Goal: Transaction & Acquisition: Purchase product/service

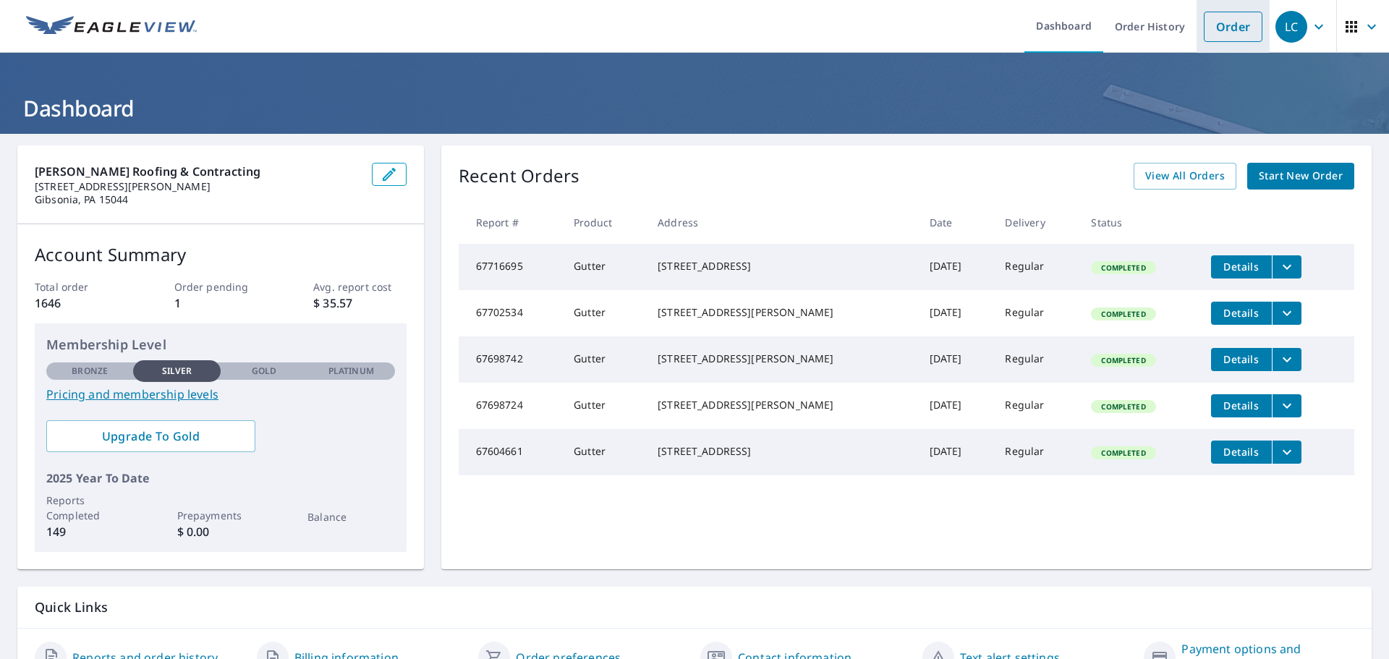
click at [1214, 36] on link "Order" at bounding box center [1232, 27] width 59 height 30
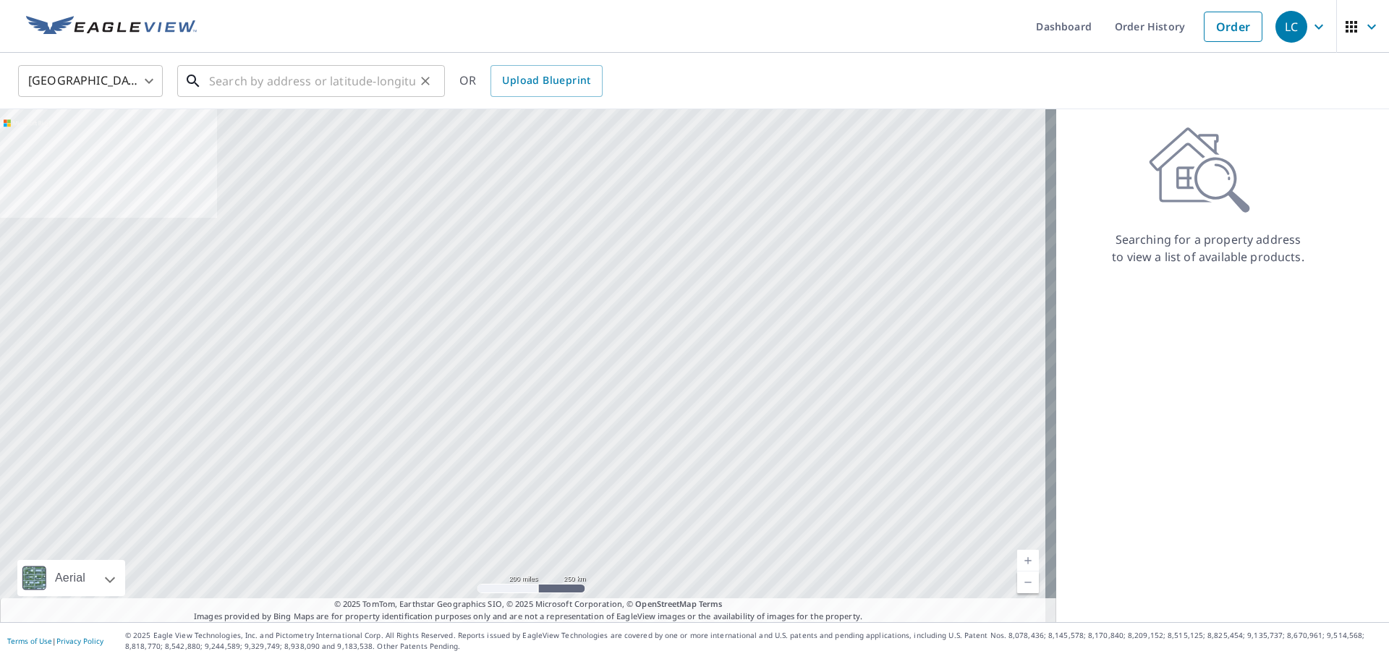
click at [328, 74] on input "text" at bounding box center [312, 81] width 206 height 40
paste input "[STREET_ADDRESS][PERSON_NAME][US_STATE]"
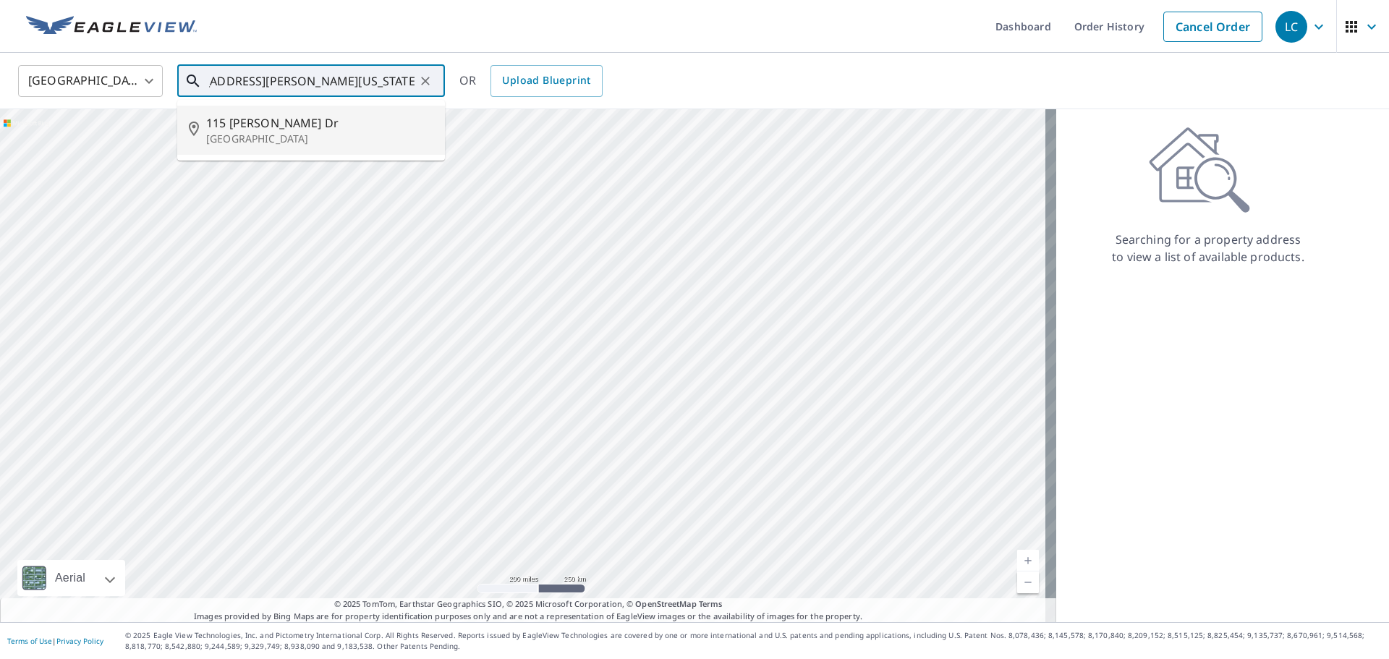
click at [320, 124] on span "115 [PERSON_NAME] Dr" at bounding box center [319, 122] width 227 height 17
type input "[STREET_ADDRESS][PERSON_NAME][PERSON_NAME]"
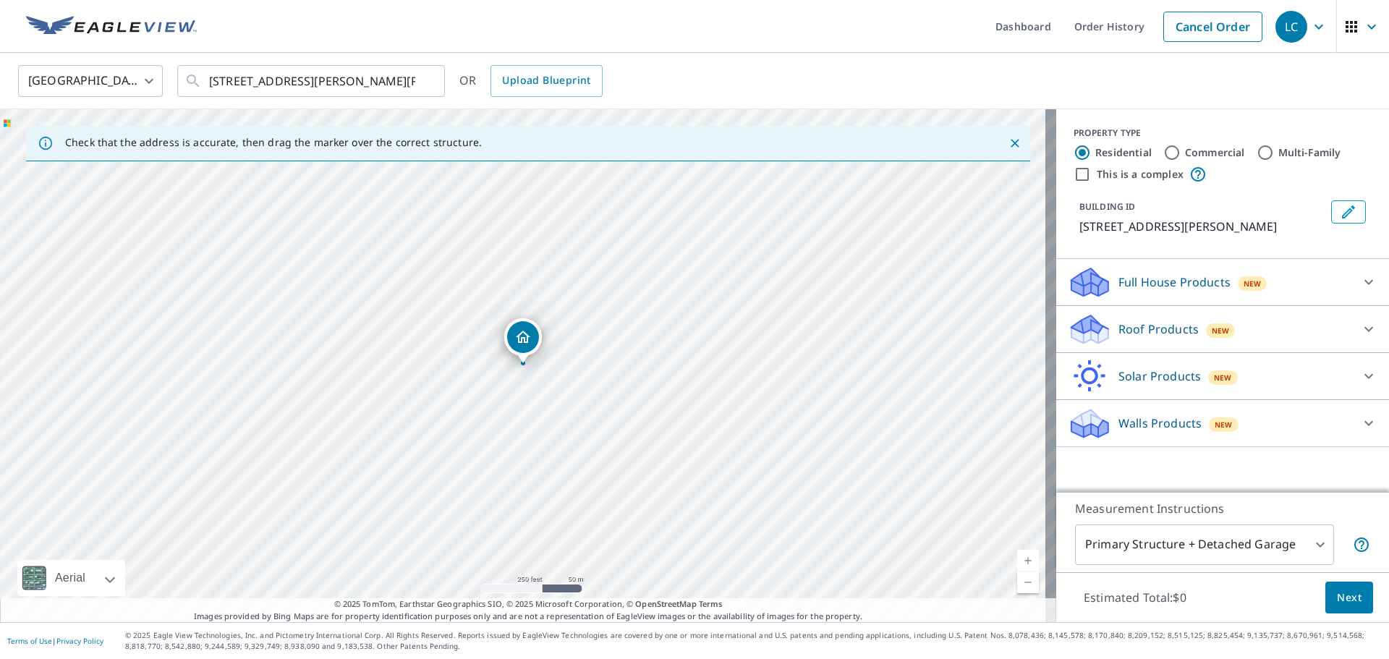
click at [1181, 323] on p "Roof Products" at bounding box center [1158, 328] width 80 height 17
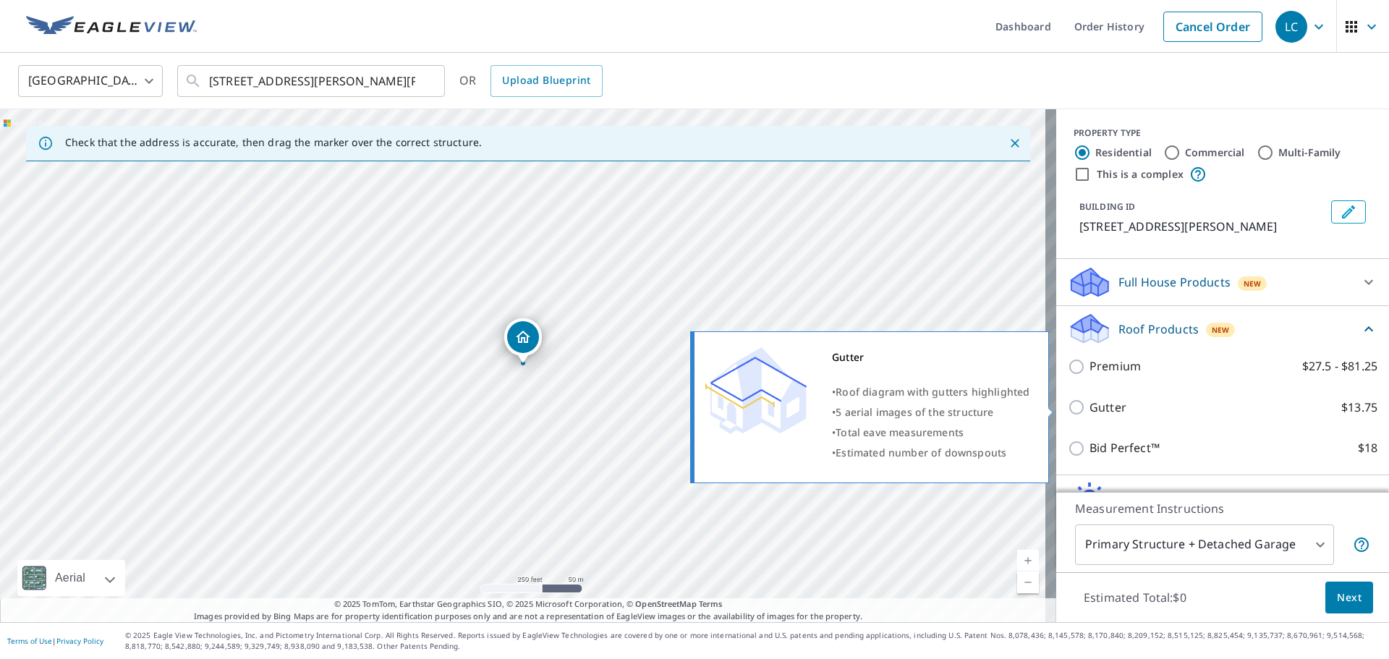
click at [1103, 409] on p "Gutter" at bounding box center [1107, 407] width 37 height 18
click at [1089, 409] on input "Gutter $13.75" at bounding box center [1078, 406] width 22 height 17
checkbox input "true"
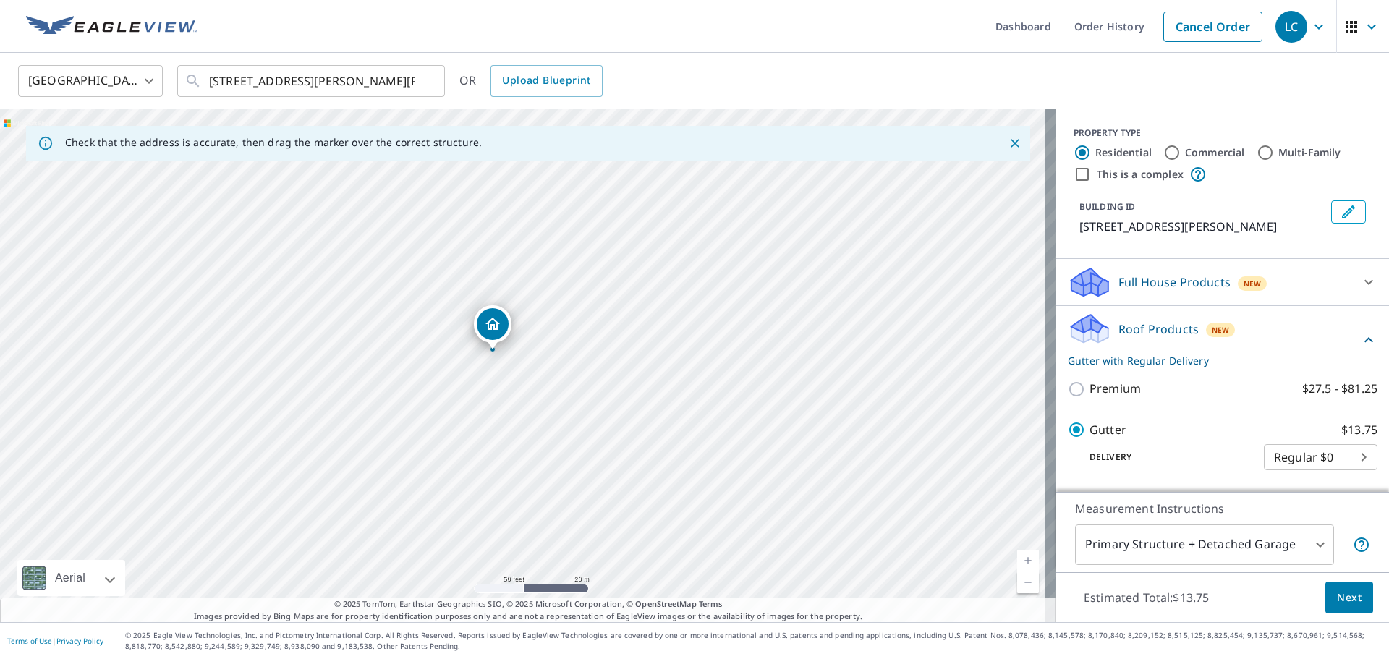
click at [1336, 605] on span "Next" at bounding box center [1348, 598] width 25 height 18
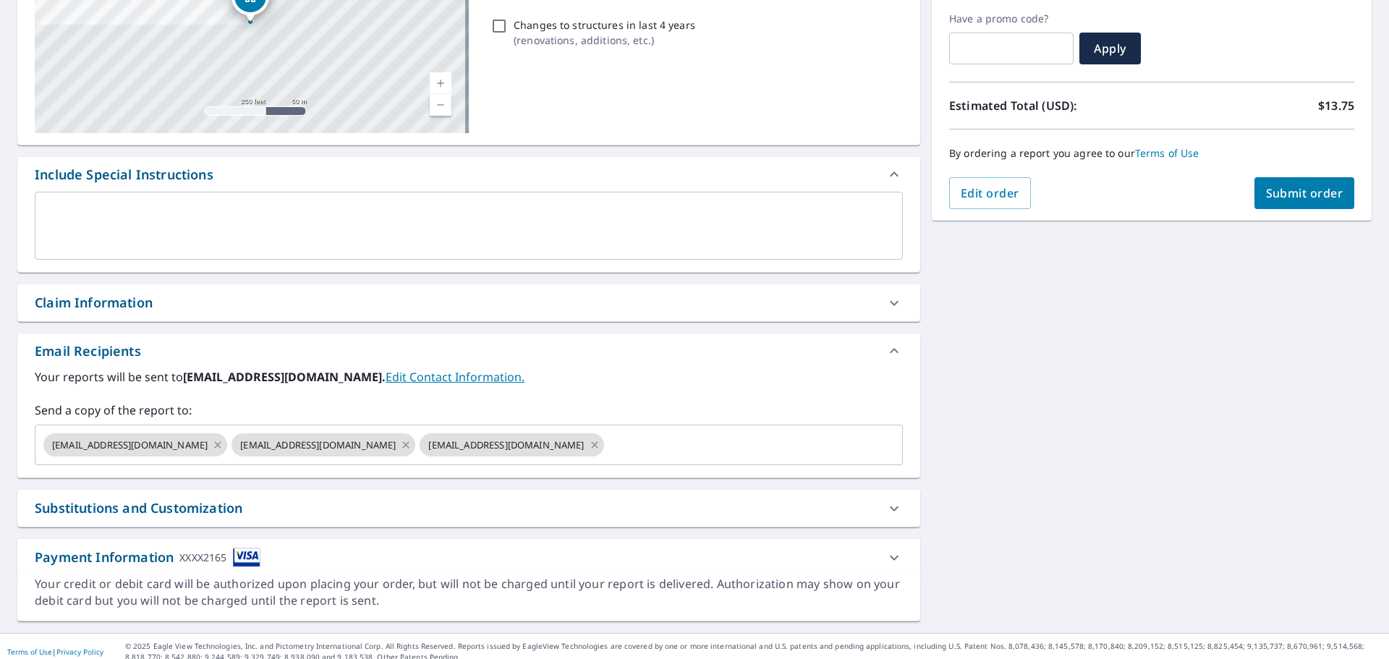
scroll to position [252, 0]
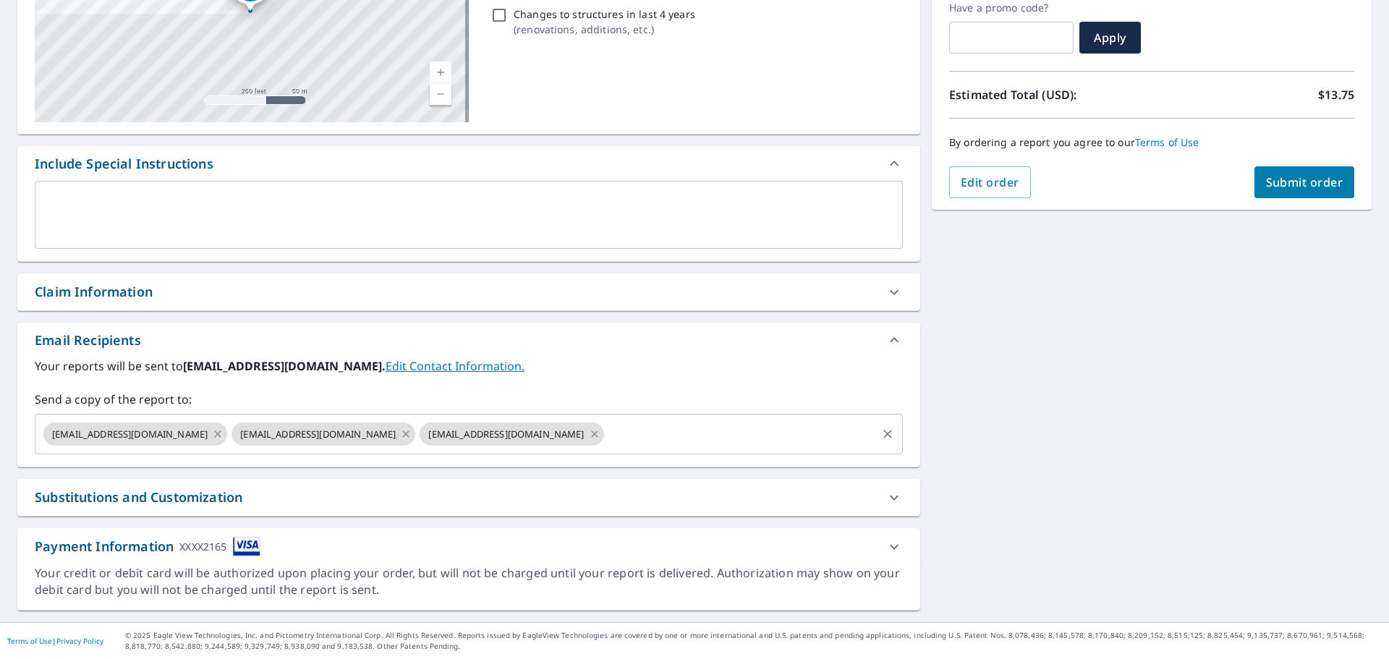
click at [400, 436] on icon at bounding box center [406, 434] width 12 height 16
click at [417, 441] on input "text" at bounding box center [645, 433] width 457 height 27
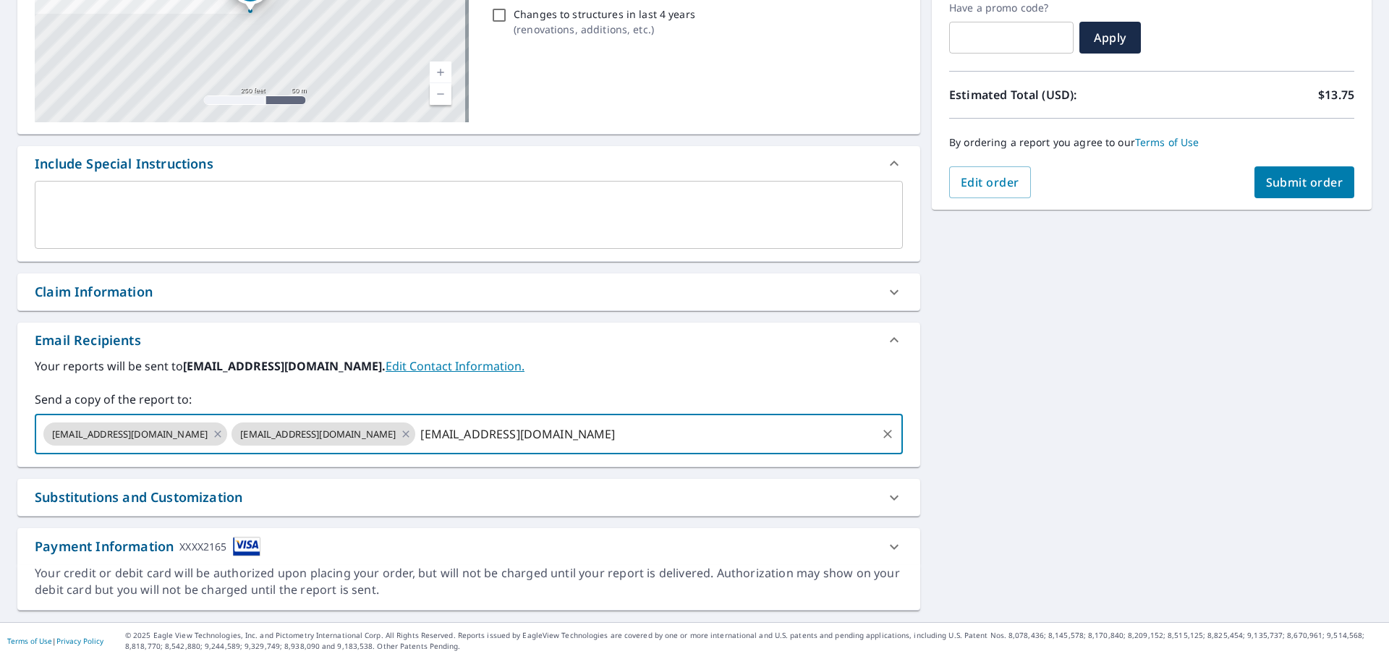
type input "[EMAIL_ADDRESS][DOMAIN_NAME]"
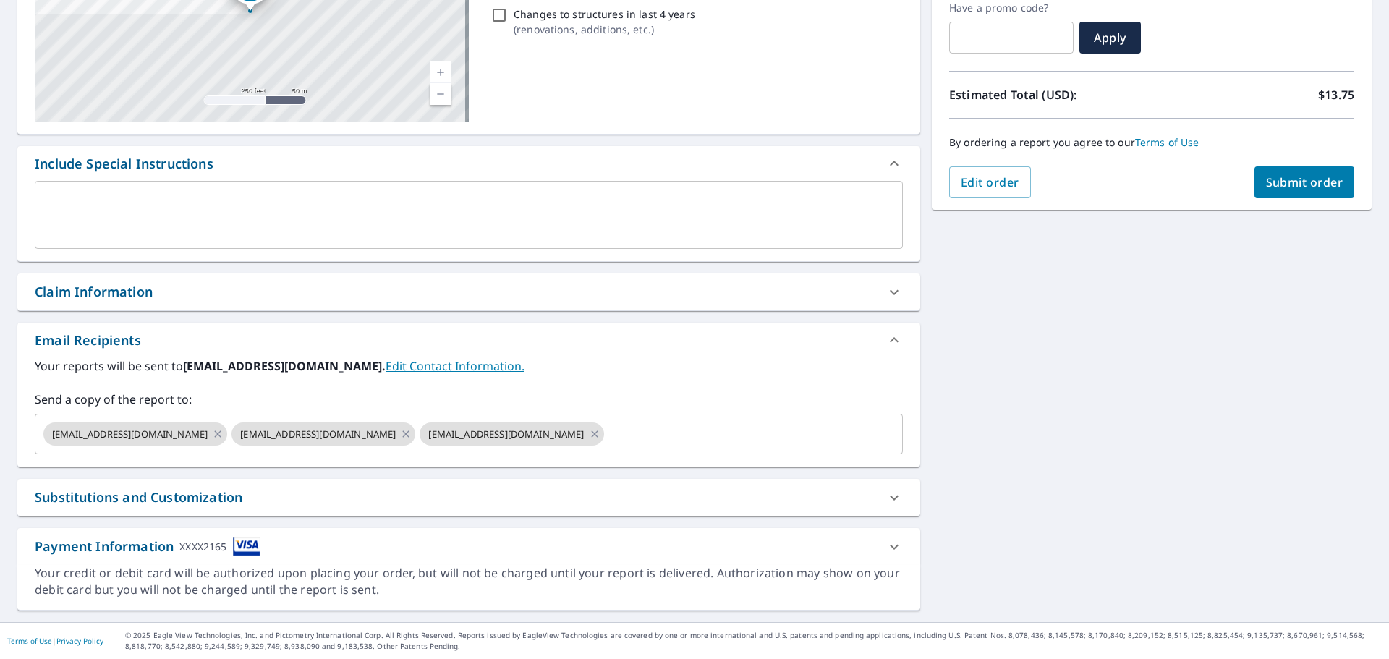
click at [1112, 419] on div "[STREET_ADDRESS][PERSON_NAME][PERSON_NAME] A standard road map Aerial A detaile…" at bounding box center [694, 252] width 1389 height 740
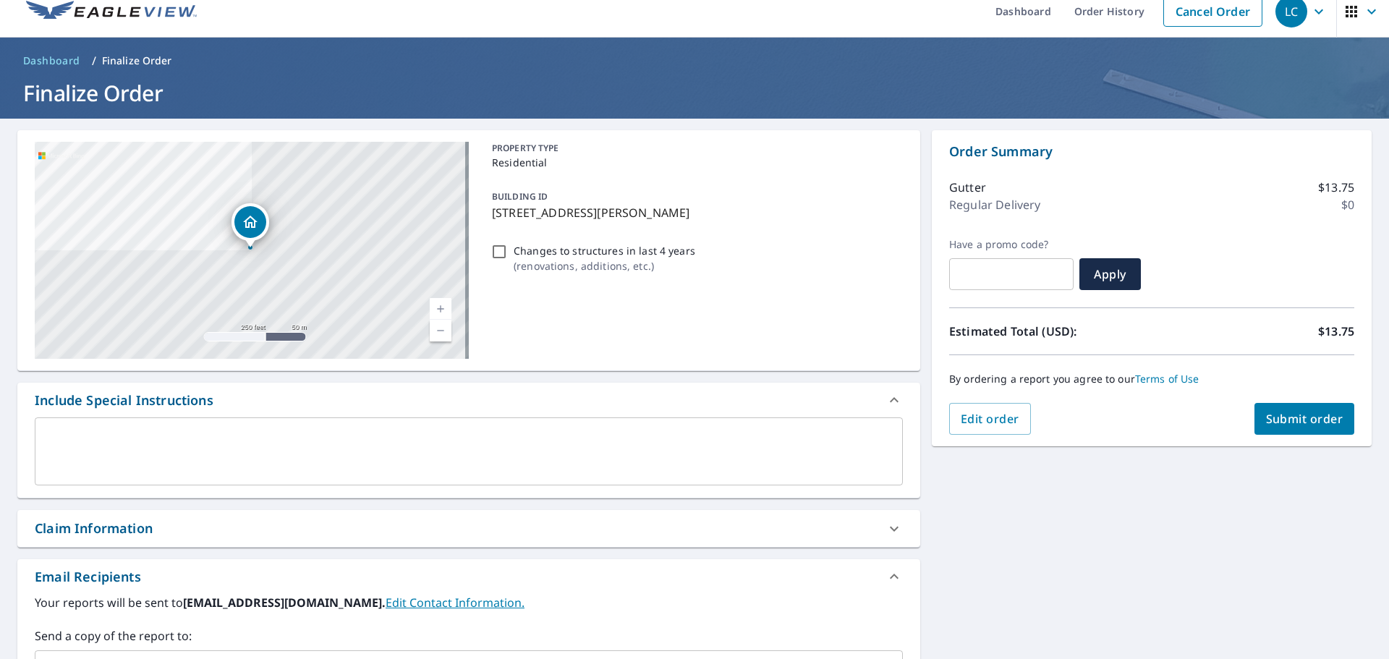
scroll to position [0, 0]
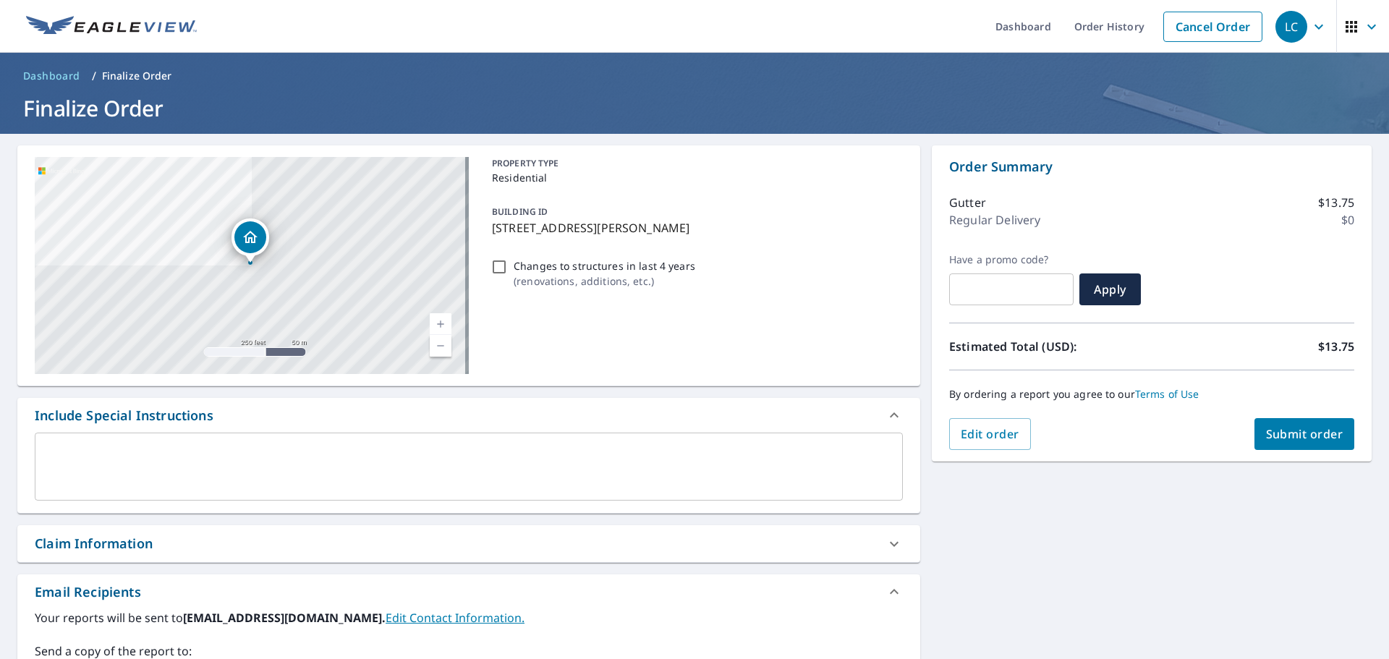
click at [1282, 443] on button "Submit order" at bounding box center [1304, 434] width 101 height 32
